Goal: Ask a question

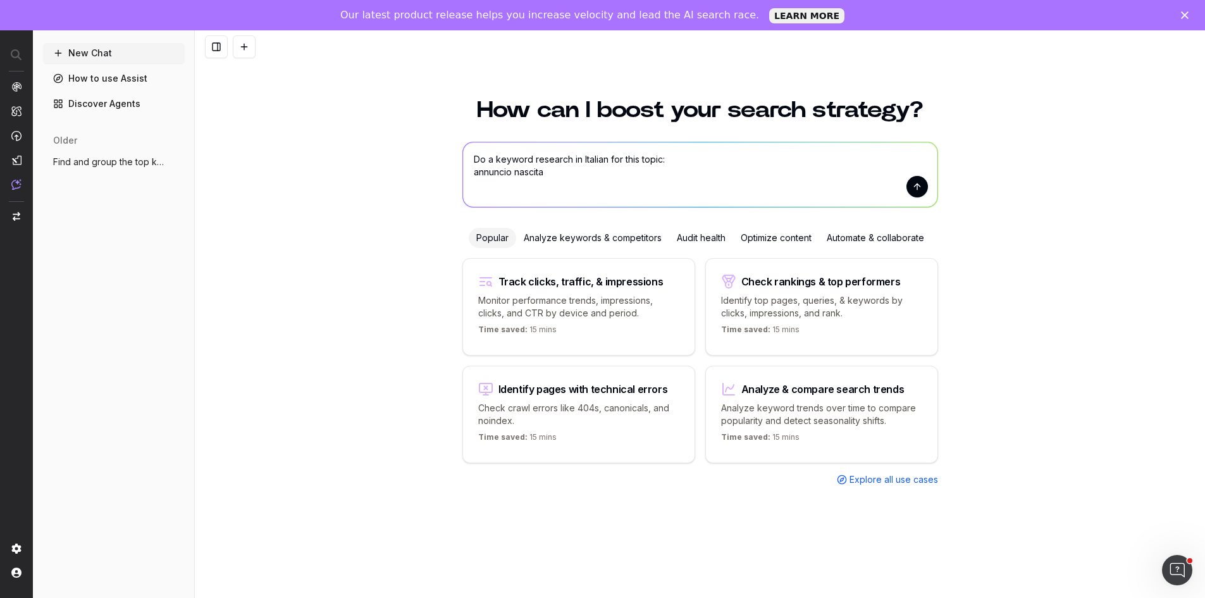
click at [661, 163] on textarea "Do a keyword research in Italian for this topic: annuncio nascita" at bounding box center [700, 174] width 475 height 65
click at [666, 150] on textarea "Do a keyword research in Italian for this topic for a category page of canva te…" at bounding box center [700, 174] width 475 height 65
click at [691, 166] on textarea "Do a keyword research in Italian for this topic for a category page of canva te…" at bounding box center [700, 174] width 475 height 65
click at [688, 164] on textarea "Do a keyword research in Italian for this topic for a category page of canva te…" at bounding box center [700, 174] width 475 height 65
drag, startPoint x: 837, startPoint y: 161, endPoint x: 755, endPoint y: 176, distance: 83.5
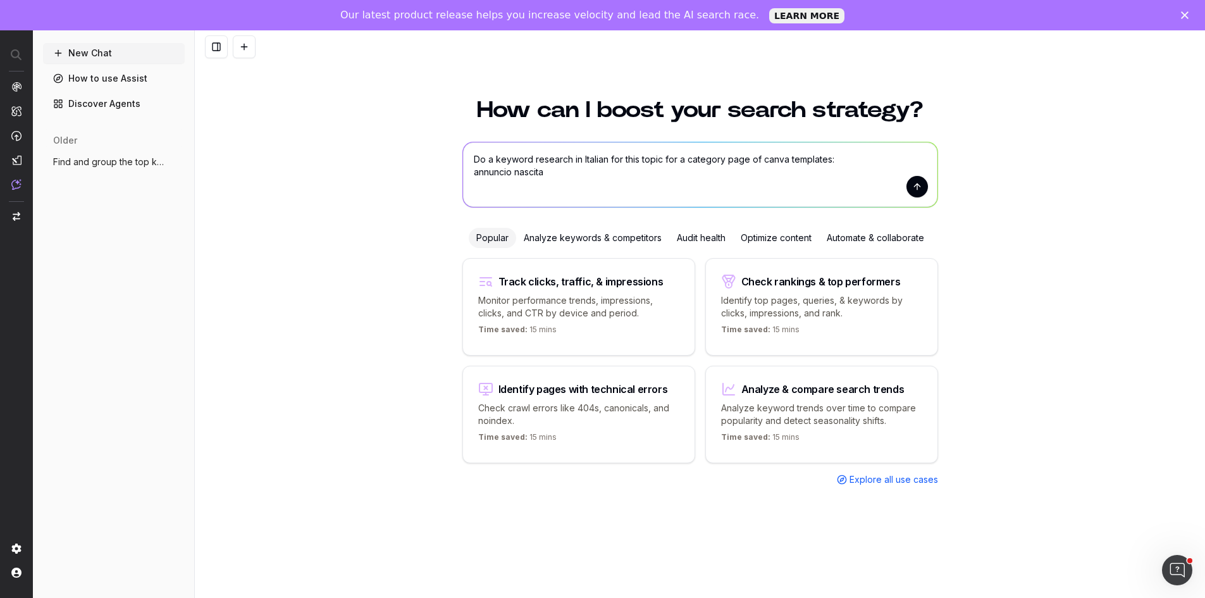
click at [753, 154] on textarea "Do a keyword research in Italian for this topic for a category page of canva te…" at bounding box center [700, 174] width 475 height 65
drag, startPoint x: 858, startPoint y: 163, endPoint x: 313, endPoint y: 159, distance: 545.5
click at [313, 159] on div "How can I boost your search strategy? Do a keyword research in Italian for this…" at bounding box center [700, 356] width 1011 height 545
type textarea "Do a keyword research in Italian for this topic for a category page ocontianing…"
click at [917, 188] on button "submit" at bounding box center [918, 187] width 22 height 22
